Goal: Transaction & Acquisition: Download file/media

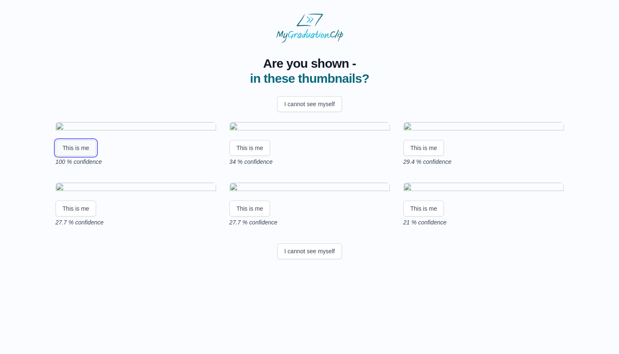
click at [77, 156] on button "This is me" at bounding box center [76, 148] width 41 height 16
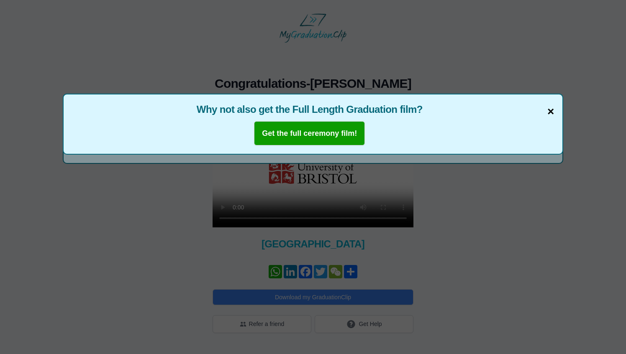
click at [550, 112] on span "×" at bounding box center [550, 112] width 7 height 18
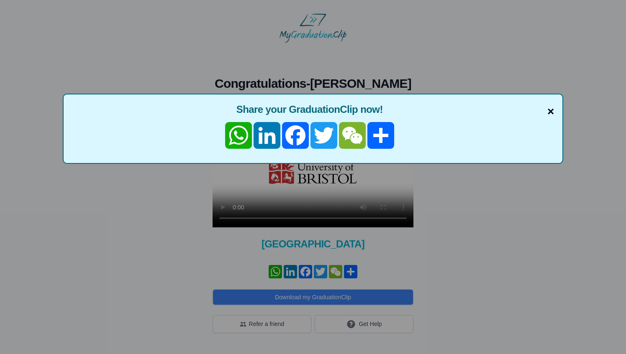
click at [550, 112] on span "×" at bounding box center [550, 112] width 7 height 18
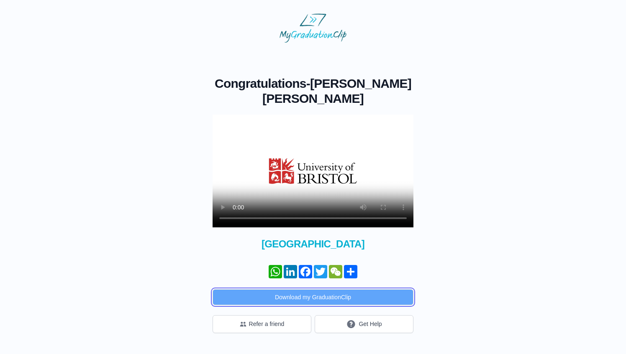
click at [307, 297] on button "Download my GraduationClip" at bounding box center [312, 297] width 201 height 16
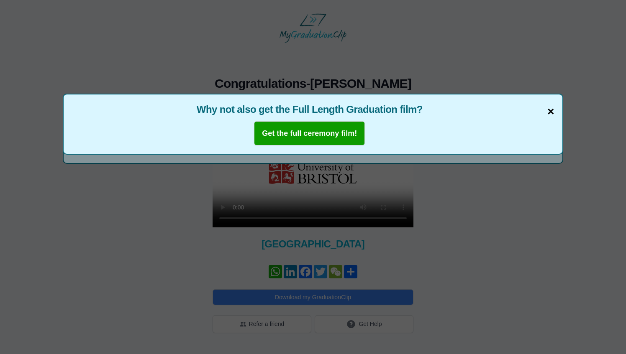
click at [550, 111] on span "×" at bounding box center [550, 112] width 7 height 18
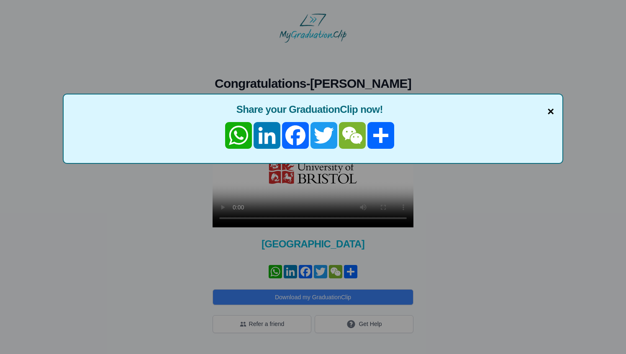
click at [550, 110] on span "×" at bounding box center [550, 112] width 7 height 18
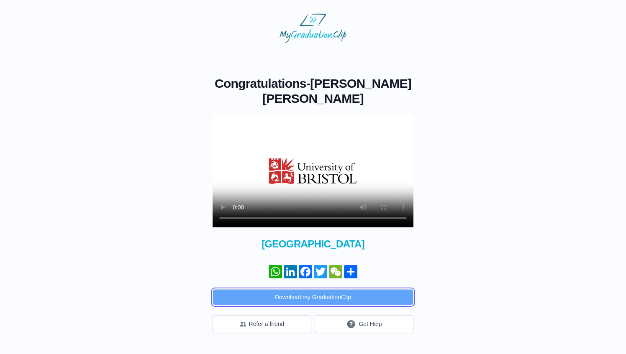
click at [294, 297] on button "Download my GraduationClip" at bounding box center [312, 297] width 201 height 16
